Goal: Task Accomplishment & Management: Use online tool/utility

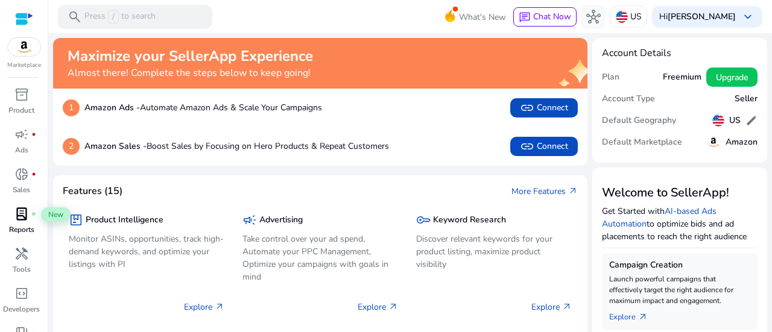
click at [27, 220] on span "lab_profile" at bounding box center [21, 214] width 14 height 14
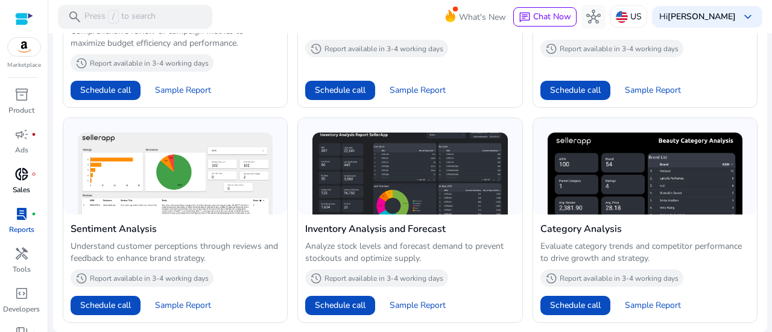
scroll to position [60, 0]
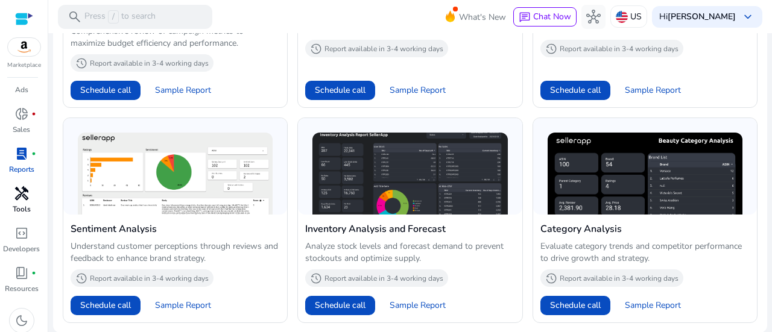
click at [27, 204] on p "Tools" at bounding box center [22, 209] width 18 height 11
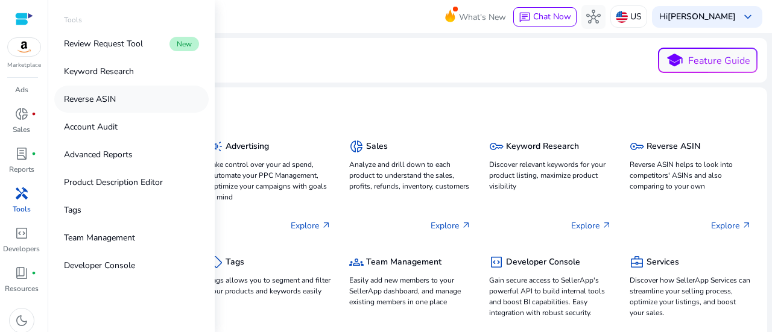
click at [123, 102] on link "Reverse ASIN" at bounding box center [131, 99] width 154 height 27
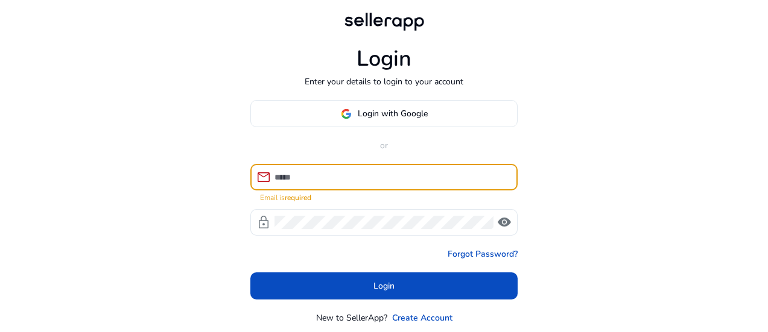
click at [374, 177] on input at bounding box center [390, 177] width 233 height 13
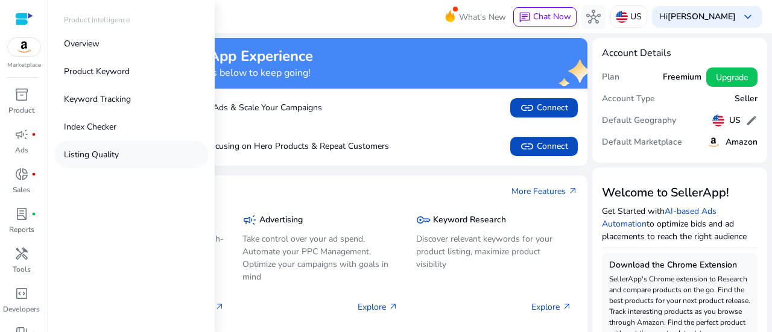
click at [103, 156] on p "Listing Quality" at bounding box center [91, 154] width 55 height 13
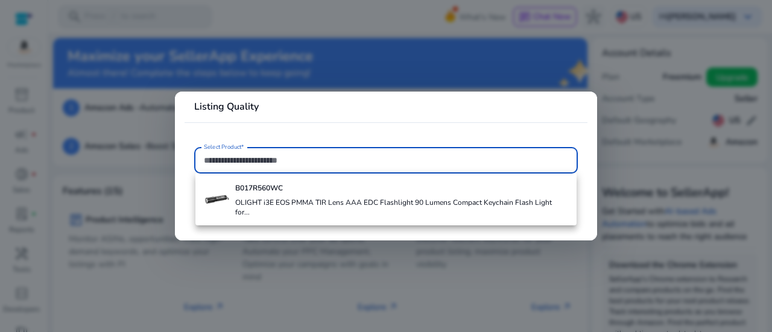
paste input "**********"
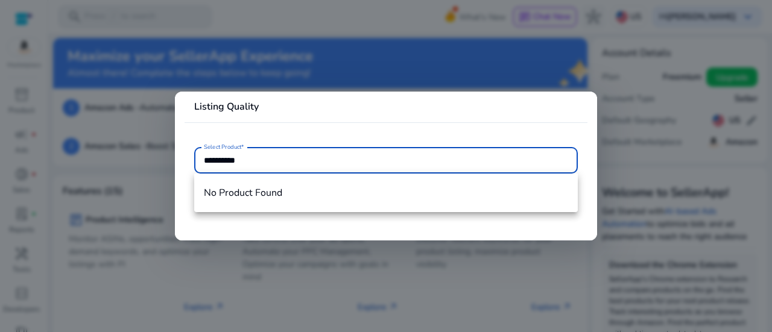
type input "**********"
click at [409, 102] on mat-card-header "Listing Quality" at bounding box center [386, 111] width 403 height 21
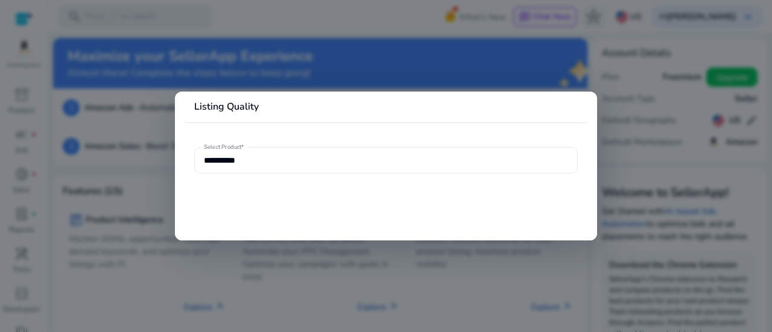
click at [262, 161] on input "**********" at bounding box center [386, 160] width 364 height 13
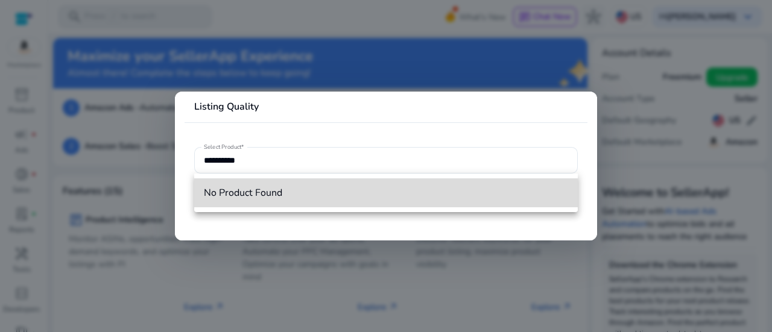
click at [238, 191] on span "No Product Found" at bounding box center [386, 192] width 364 height 13
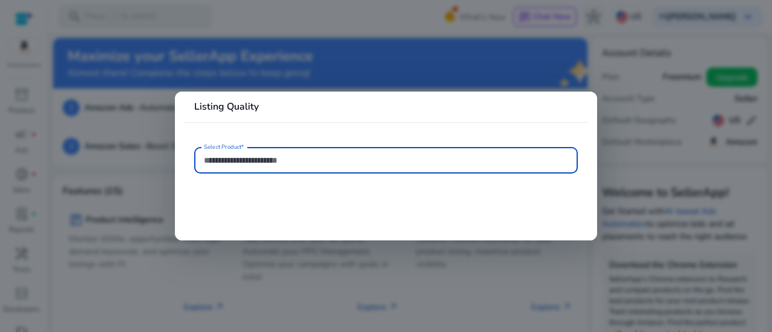
click at [276, 161] on input "Select Product*" at bounding box center [386, 160] width 364 height 13
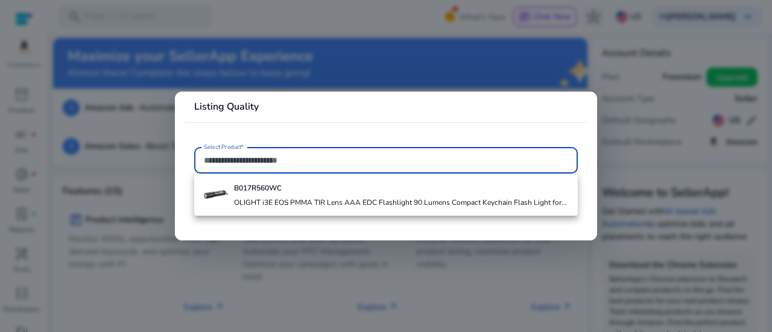
click at [372, 161] on input "Select Product*" at bounding box center [386, 160] width 364 height 13
click at [499, 69] on div at bounding box center [386, 166] width 772 height 332
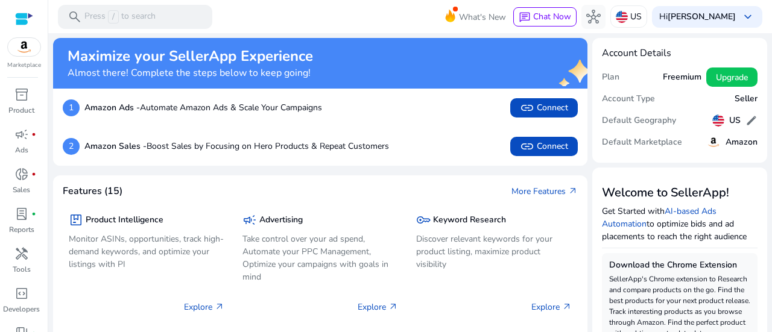
click at [632, 119] on h5 "Default Geography" at bounding box center [639, 121] width 74 height 10
click at [16, 100] on span "inventory_2" at bounding box center [21, 94] width 14 height 14
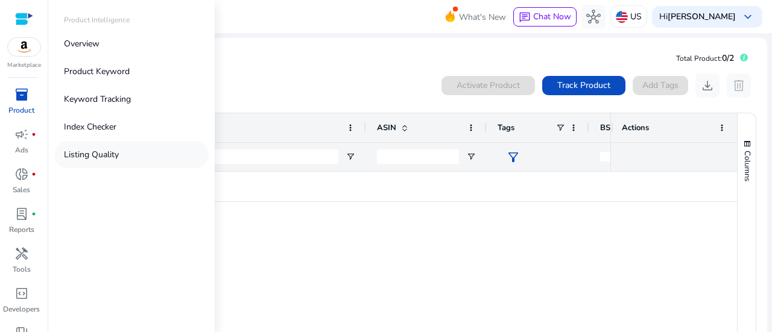
click at [105, 147] on link "Listing Quality" at bounding box center [131, 154] width 154 height 27
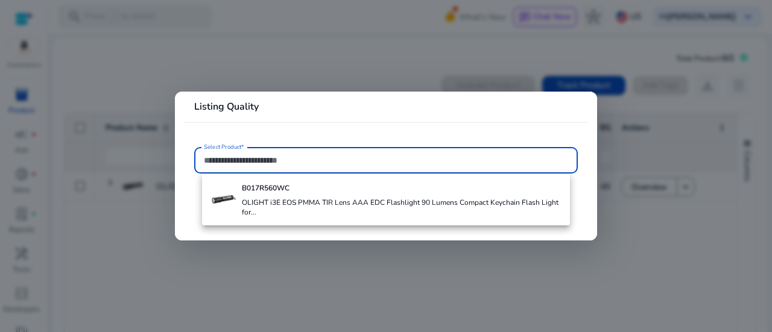
click at [338, 160] on input "Select Product*" at bounding box center [386, 160] width 364 height 13
paste input "**********"
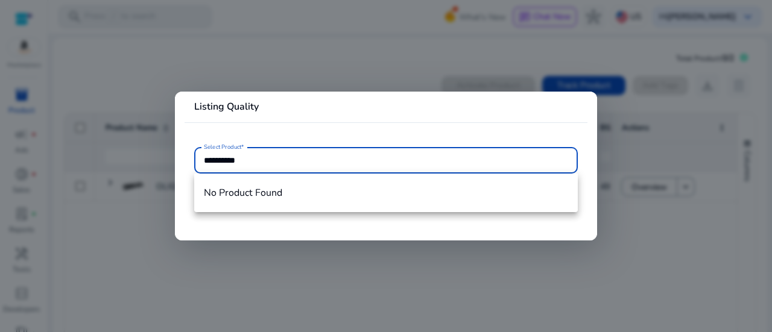
type input "**********"
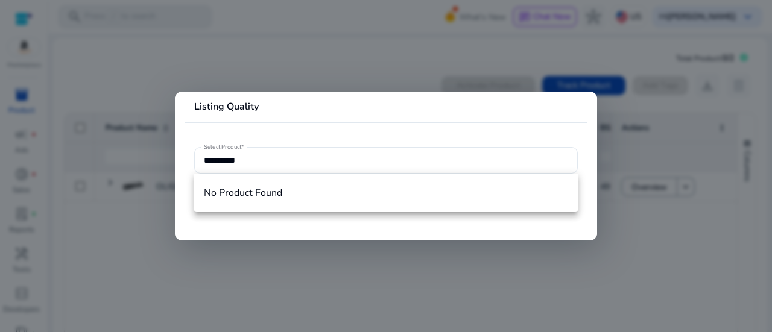
drag, startPoint x: 408, startPoint y: 339, endPoint x: 299, endPoint y: 321, distance: 110.7
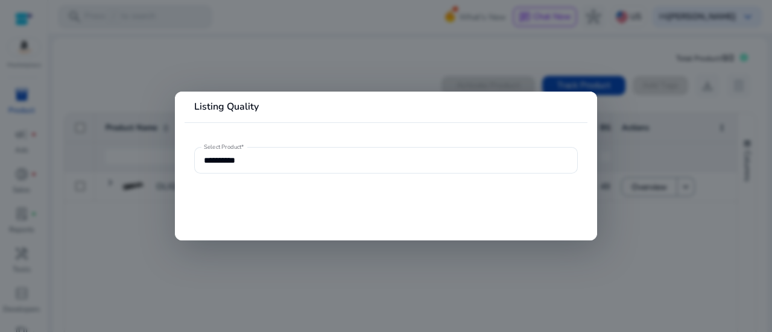
drag, startPoint x: 299, startPoint y: 321, endPoint x: 195, endPoint y: 273, distance: 114.2
click at [195, 273] on div at bounding box center [386, 166] width 772 height 332
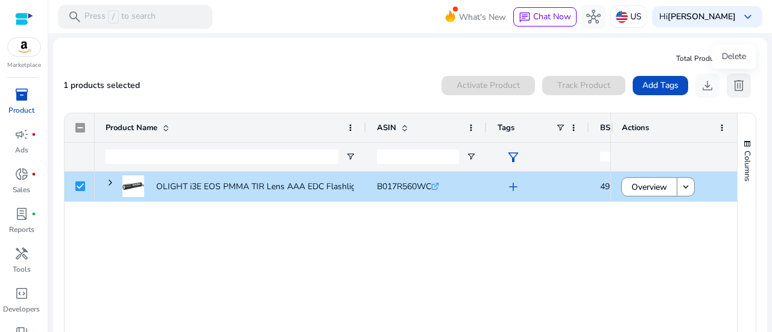
click at [732, 88] on span "delete" at bounding box center [739, 85] width 14 height 14
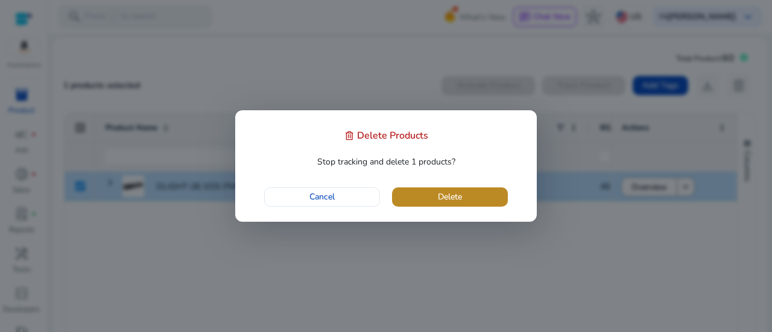
click at [429, 197] on span "button" at bounding box center [450, 197] width 116 height 29
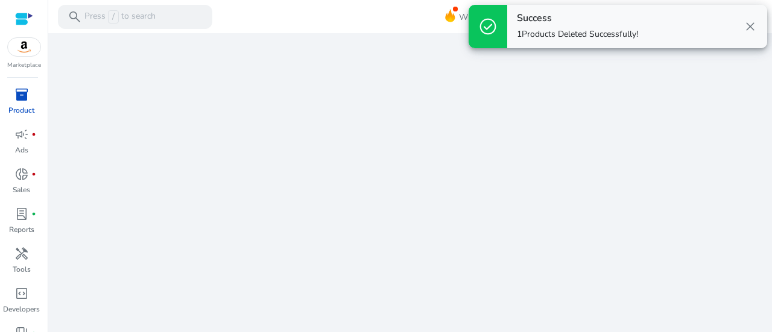
click at [748, 27] on span "close" at bounding box center [750, 26] width 14 height 14
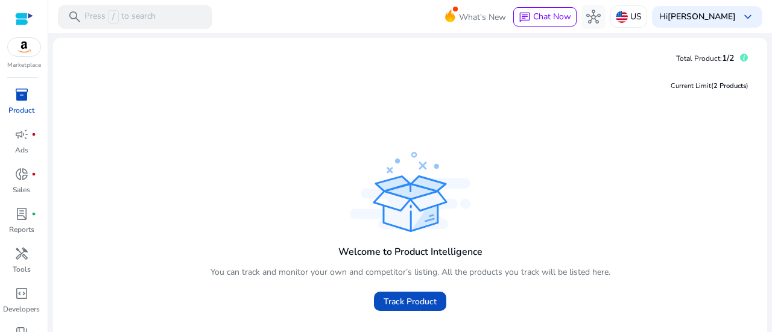
scroll to position [58, 0]
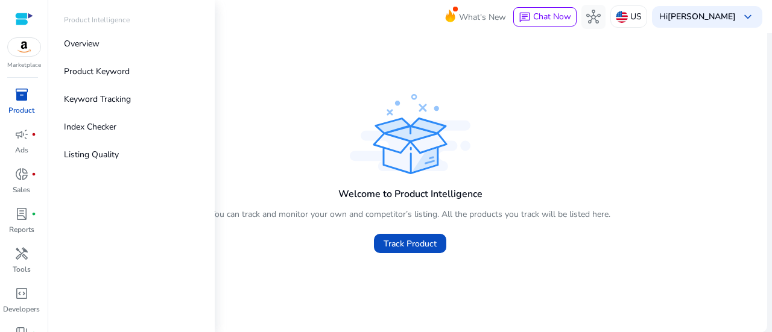
click at [18, 96] on span "inventory_2" at bounding box center [21, 94] width 14 height 14
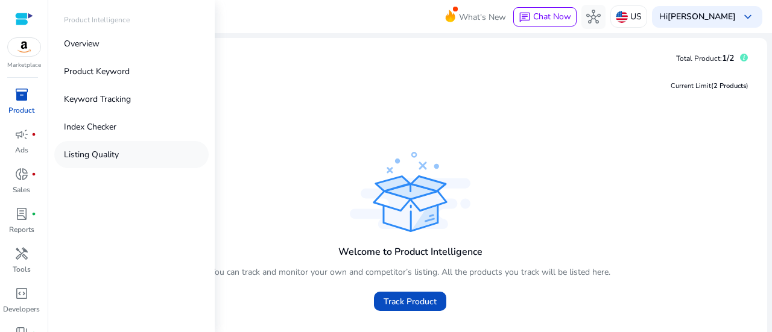
click at [96, 151] on p "Listing Quality" at bounding box center [91, 154] width 55 height 13
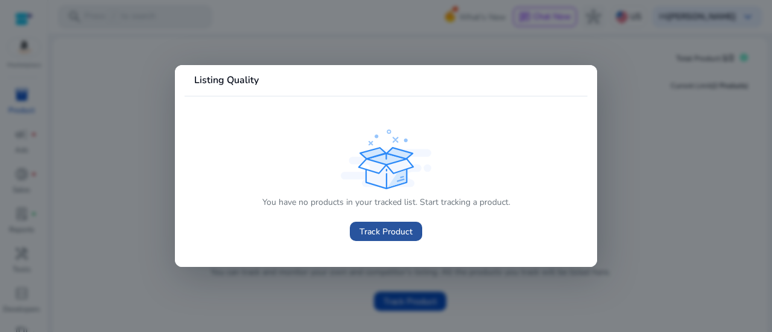
click at [368, 230] on span "Track Product" at bounding box center [385, 232] width 53 height 13
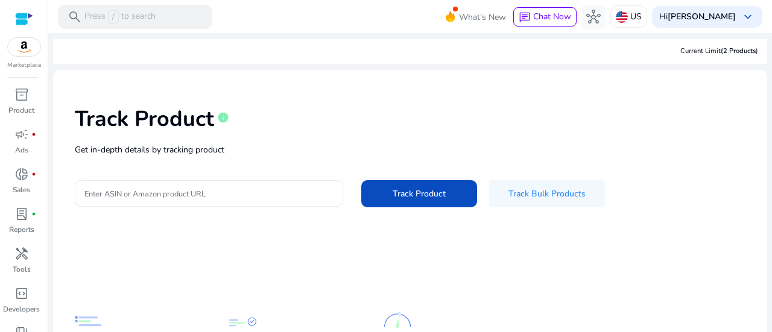
click at [209, 192] on input "Enter ASIN or Amazon product URL" at bounding box center [208, 193] width 249 height 13
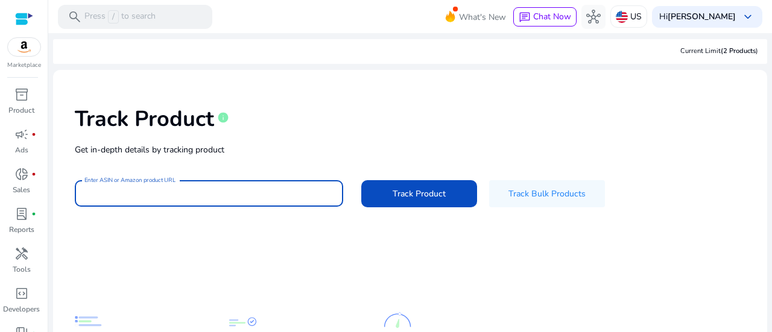
paste input "**********"
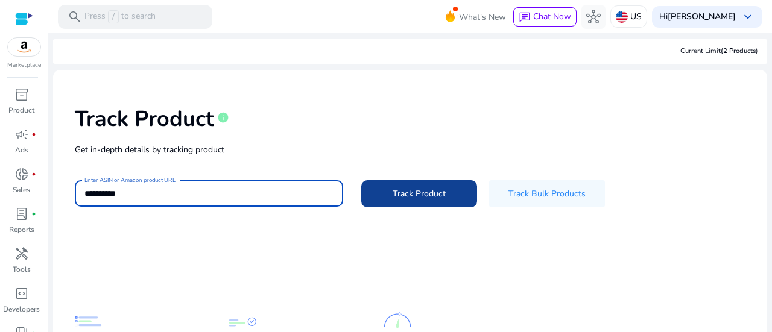
type input "**********"
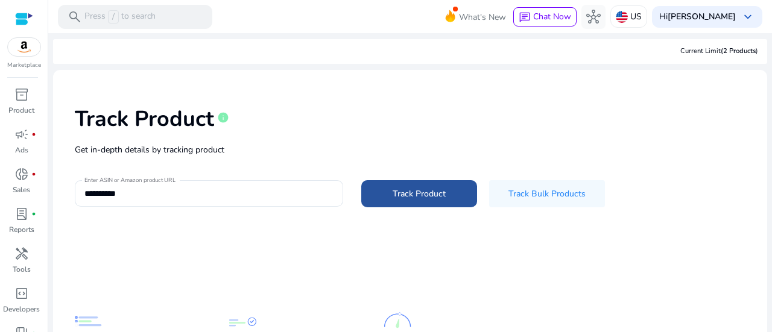
click at [387, 192] on span at bounding box center [419, 194] width 116 height 29
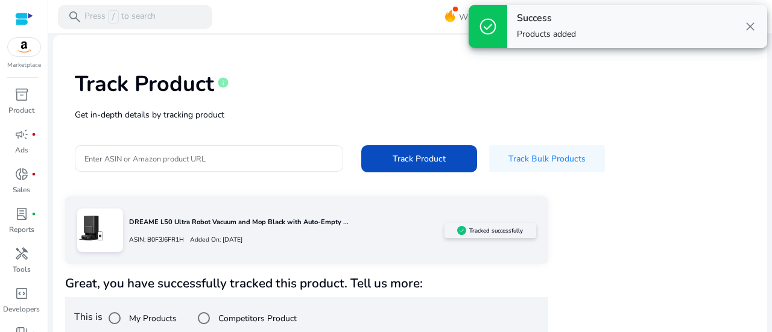
scroll to position [51, 0]
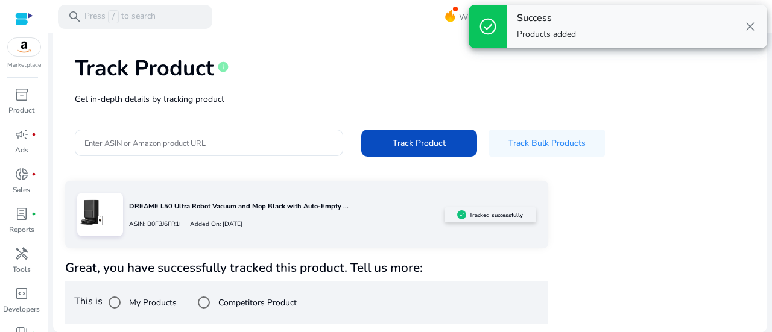
click at [753, 26] on span "close" at bounding box center [750, 26] width 14 height 14
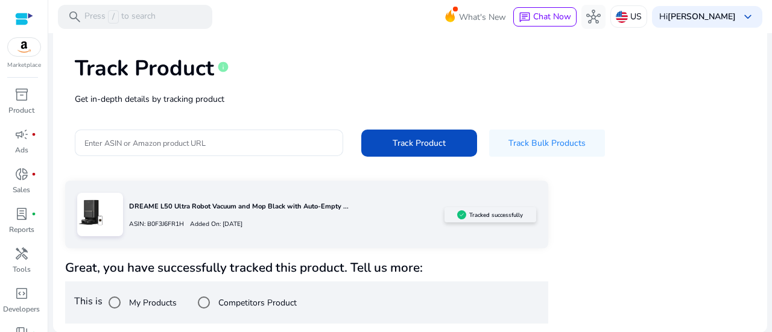
click at [242, 222] on p "Added On: [DATE]" at bounding box center [213, 225] width 59 height 10
click at [105, 221] on div at bounding box center [100, 214] width 46 height 43
click at [485, 216] on h5 "Tracked successfully" at bounding box center [496, 215] width 54 height 7
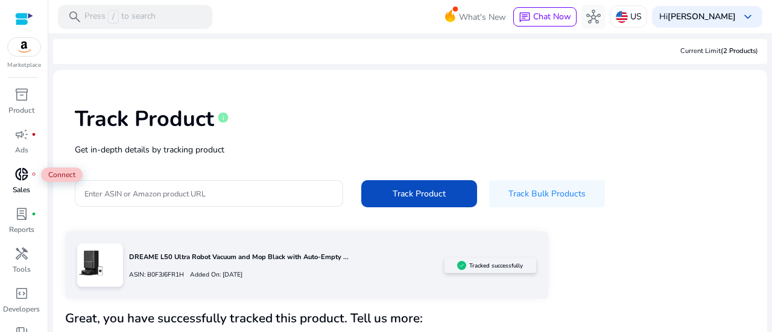
click at [28, 173] on span "donut_small" at bounding box center [21, 174] width 14 height 14
click at [27, 140] on span "campaign" at bounding box center [21, 134] width 14 height 14
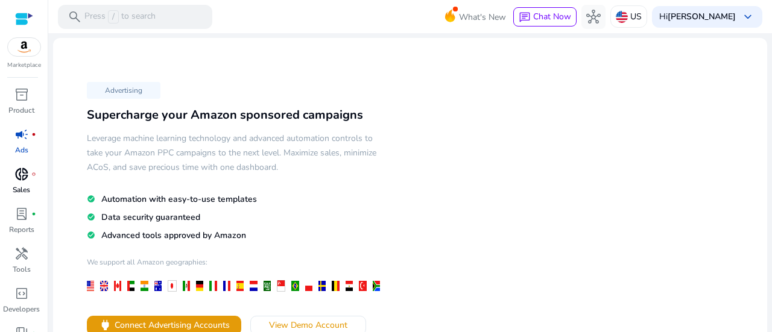
click at [24, 179] on span "donut_small" at bounding box center [21, 174] width 14 height 14
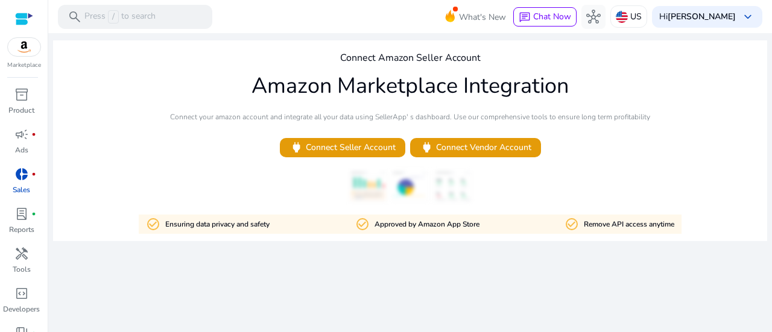
scroll to position [65, 0]
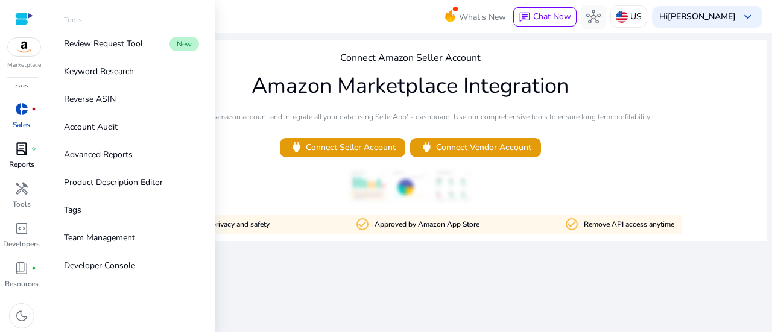
click at [27, 163] on p "Reports" at bounding box center [21, 164] width 25 height 11
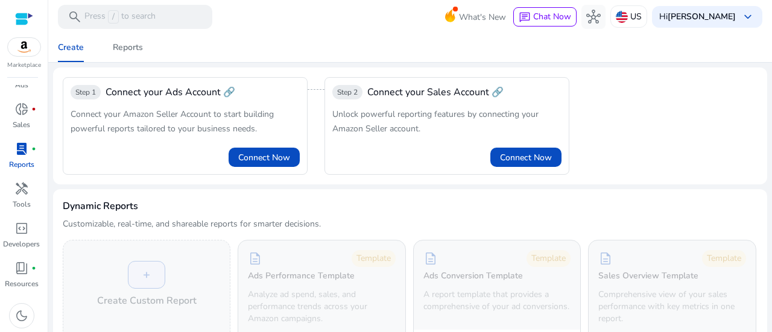
click at [21, 153] on span "lab_profile" at bounding box center [21, 149] width 14 height 14
click at [23, 185] on span "handyman" at bounding box center [21, 189] width 14 height 14
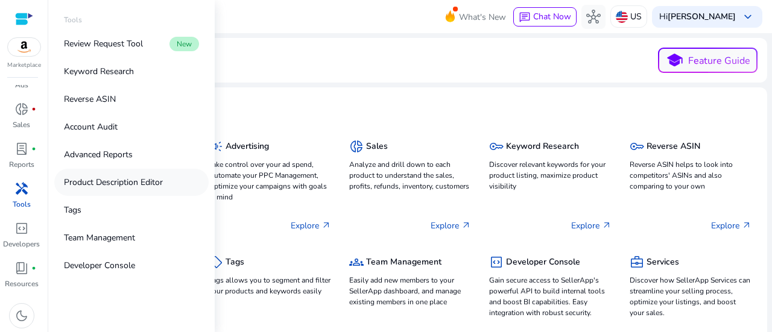
click at [146, 183] on p "Product Description Editor" at bounding box center [113, 182] width 99 height 13
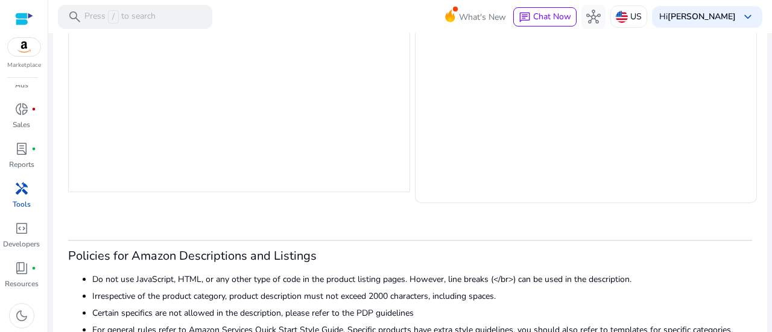
scroll to position [342, 0]
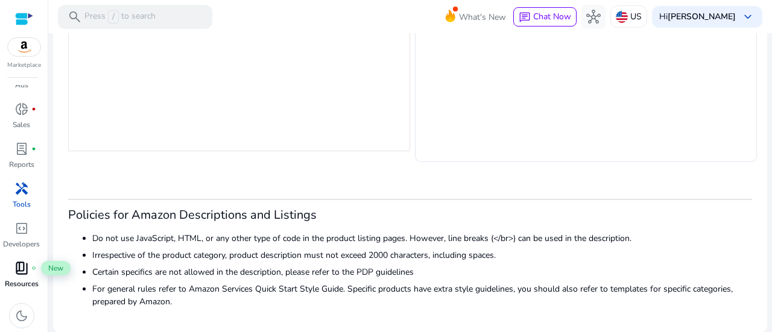
click at [20, 271] on span "book_4" at bounding box center [21, 268] width 14 height 14
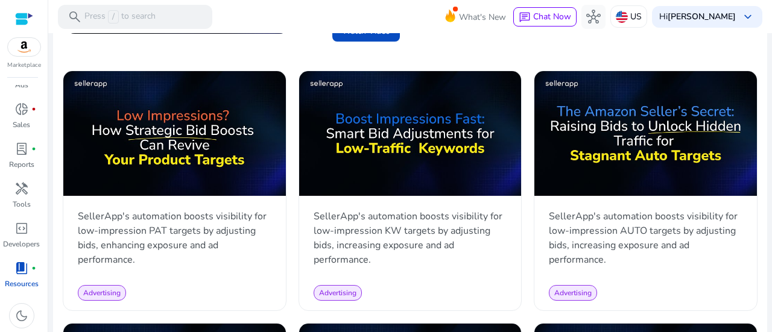
scroll to position [663, 0]
